Goal: Communication & Community: Answer question/provide support

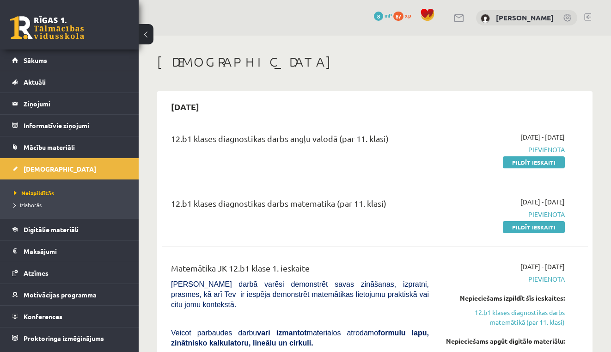
scroll to position [-3, 0]
click at [146, 37] on button at bounding box center [146, 34] width 15 height 20
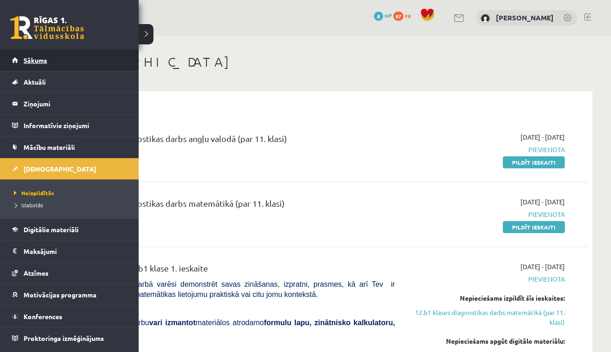
click at [31, 55] on link "Sākums" at bounding box center [69, 59] width 115 height 21
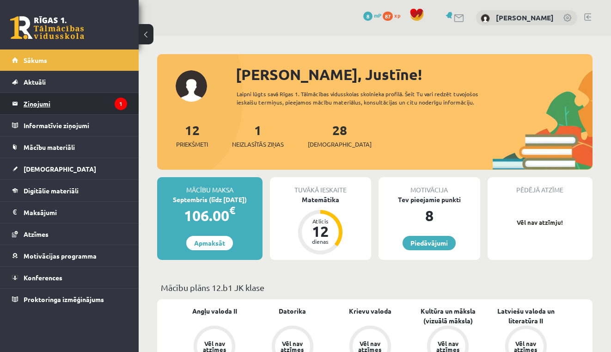
click at [58, 99] on legend "Ziņojumi 1" at bounding box center [76, 103] width 104 height 21
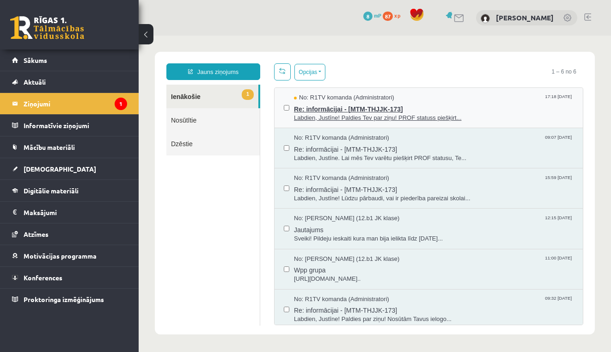
click at [374, 118] on span "Labdien, Justīne! Paldies Tev par ziņu! PROF statuss piešķirt..." at bounding box center [434, 118] width 280 height 9
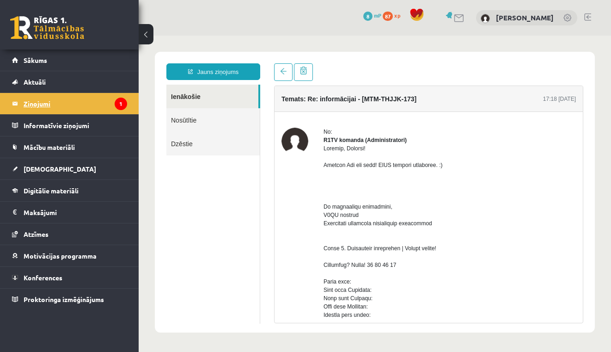
click at [95, 102] on legend "Ziņojumi 1" at bounding box center [76, 103] width 104 height 21
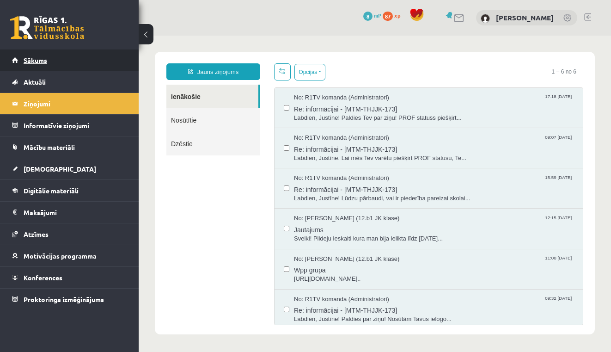
click at [90, 62] on link "Sākums" at bounding box center [69, 59] width 115 height 21
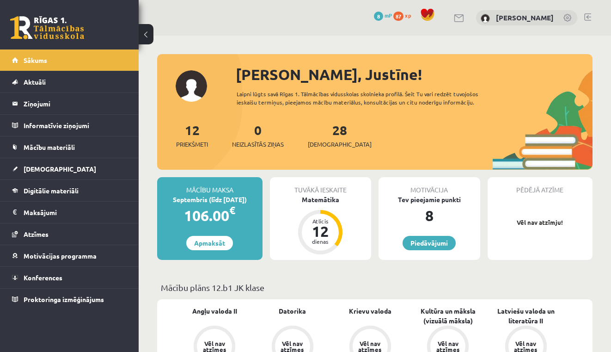
click at [90, 62] on link "Sākums" at bounding box center [69, 59] width 115 height 21
